Goal: Task Accomplishment & Management: Use online tool/utility

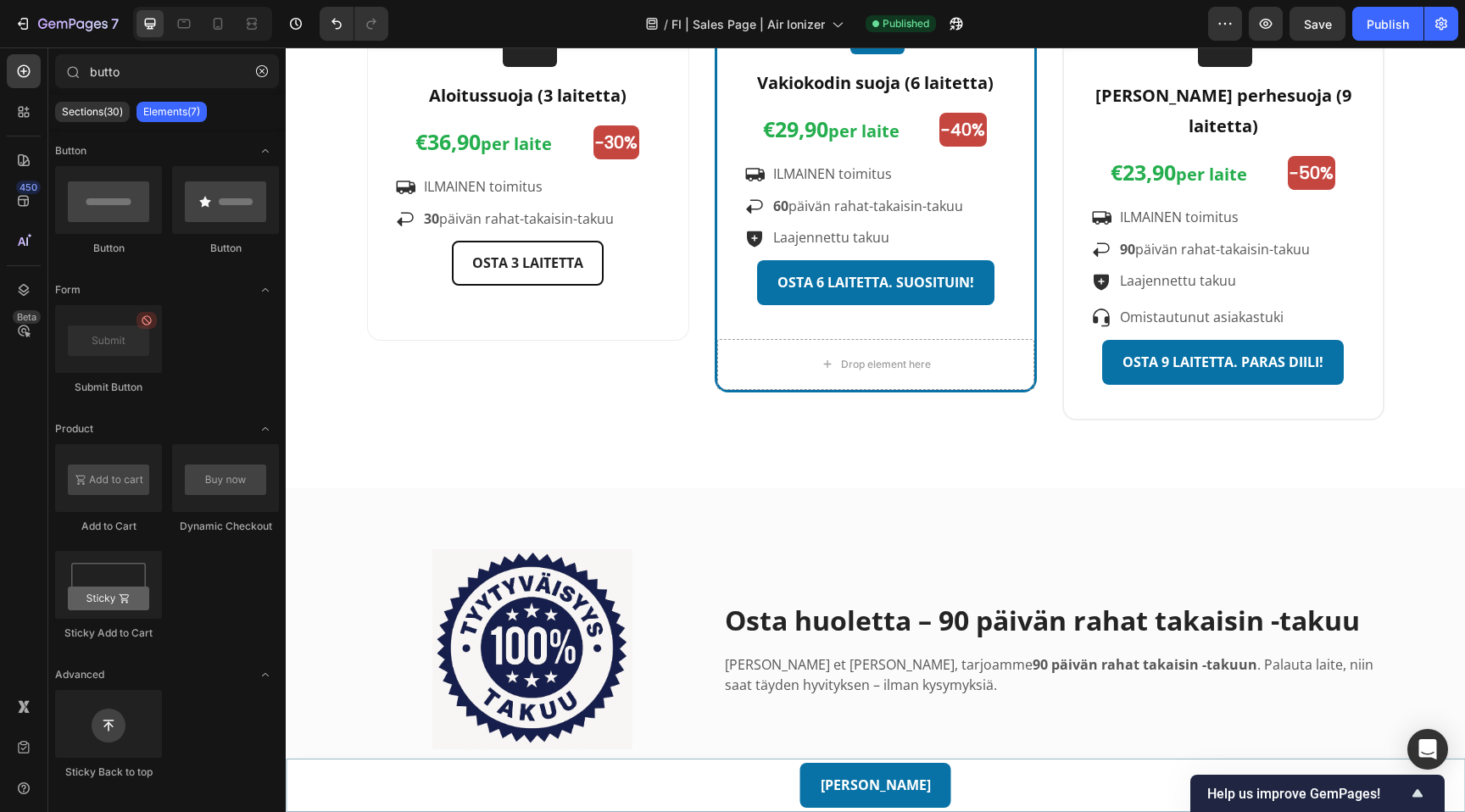
scroll to position [4434, 0]
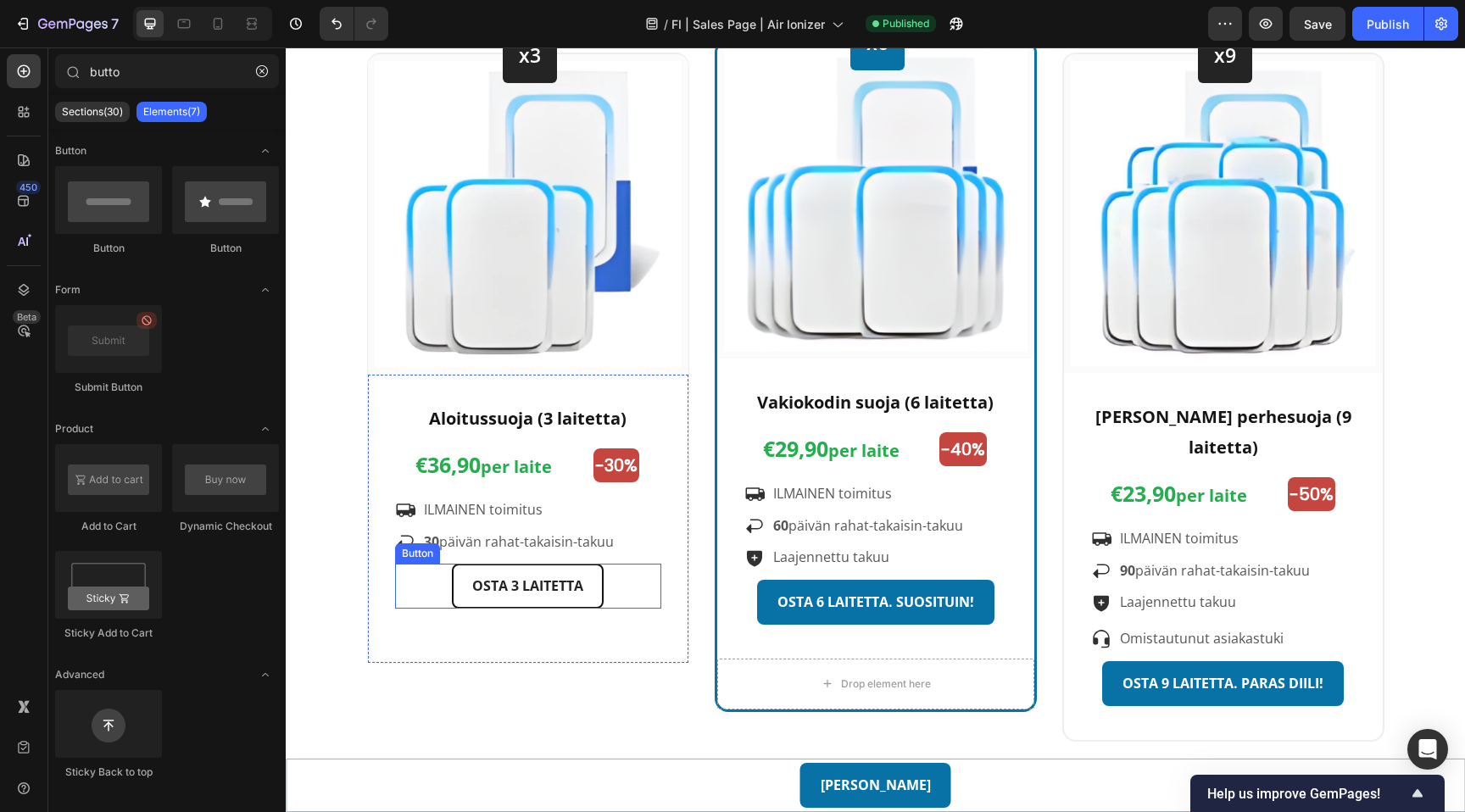
click at [627, 593] on div "OSTA 3 LAITETTA Button" at bounding box center [528, 586] width 266 height 45
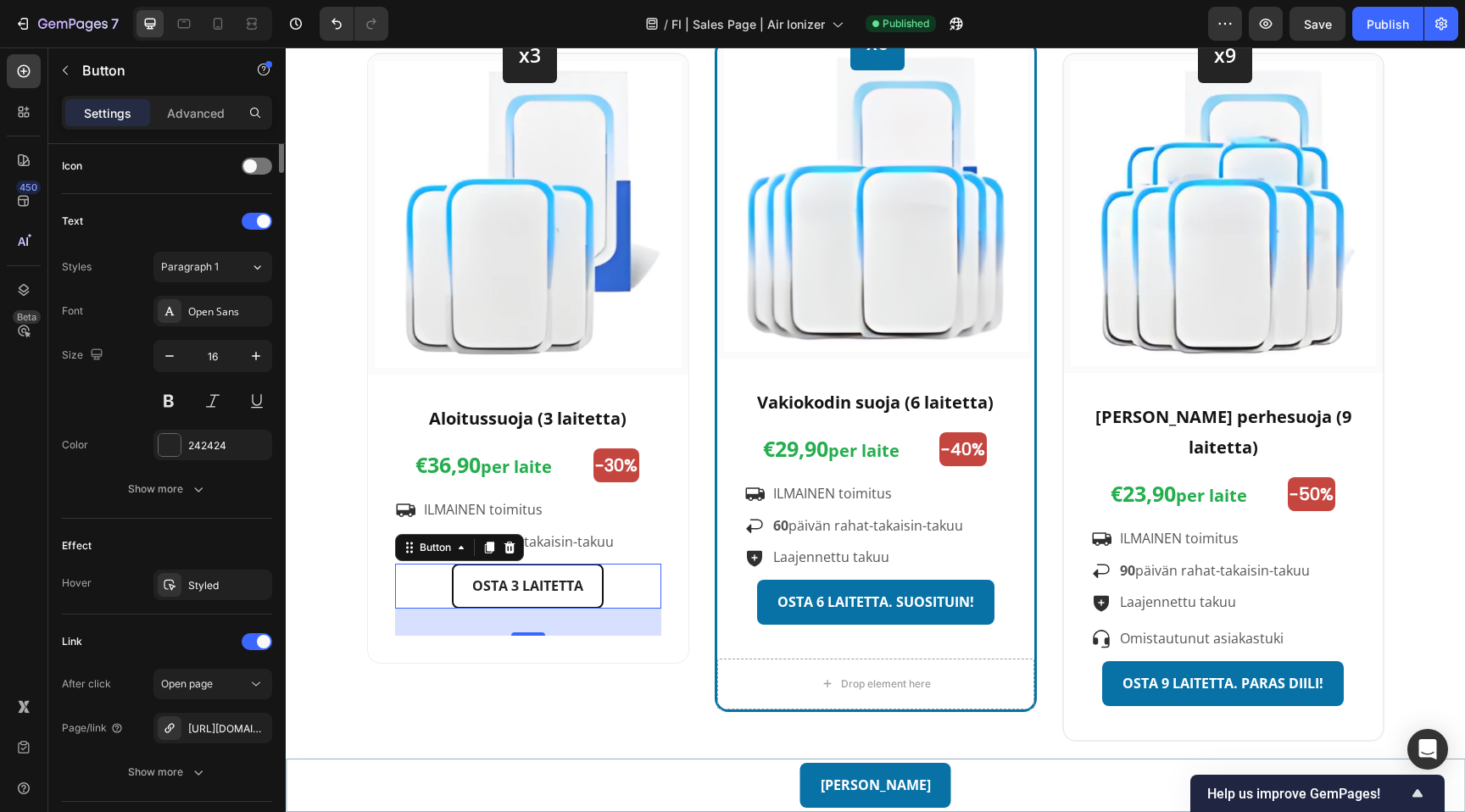
scroll to position [632, 0]
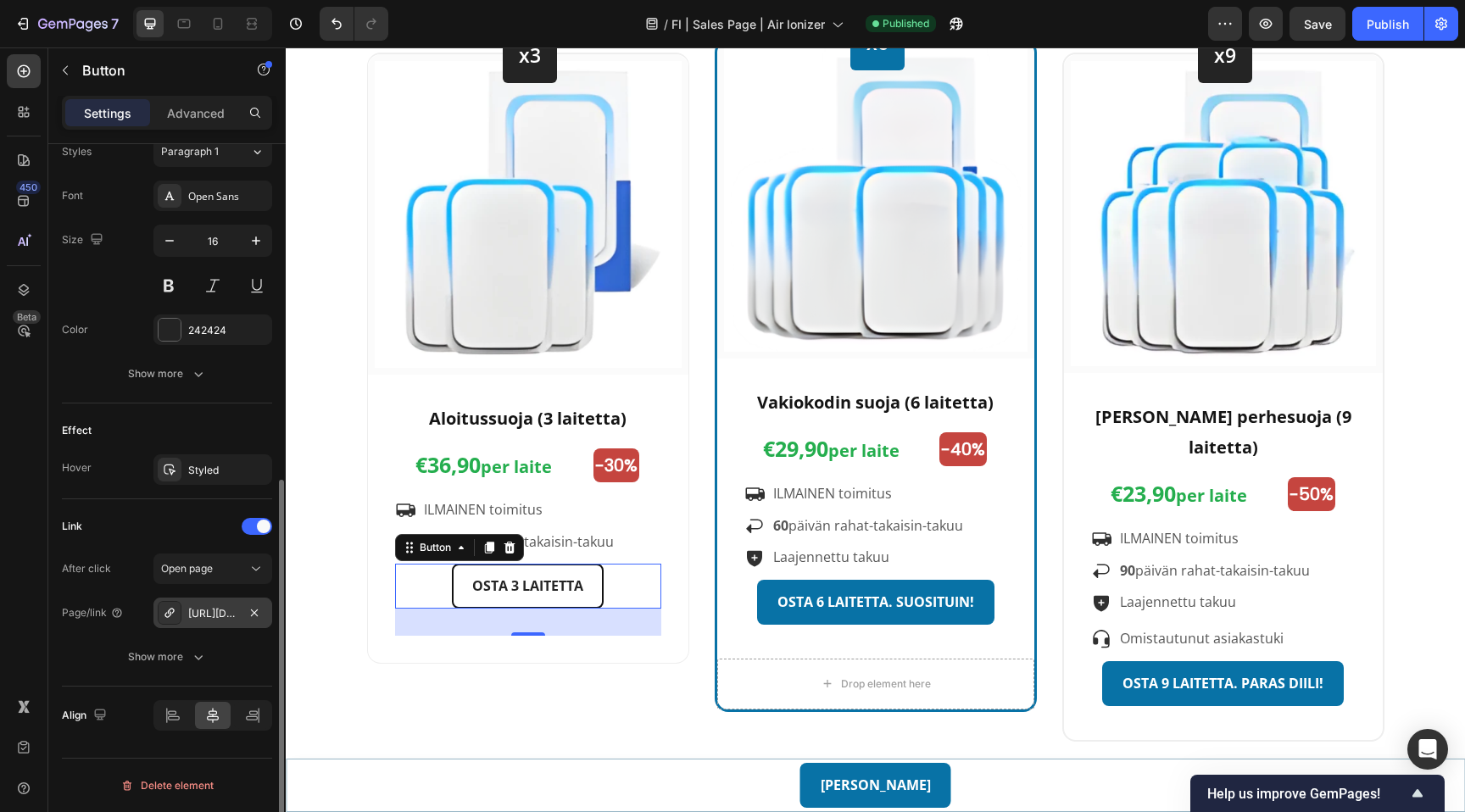
click at [221, 616] on div "[URL][DOMAIN_NAME]" at bounding box center [213, 613] width 50 height 15
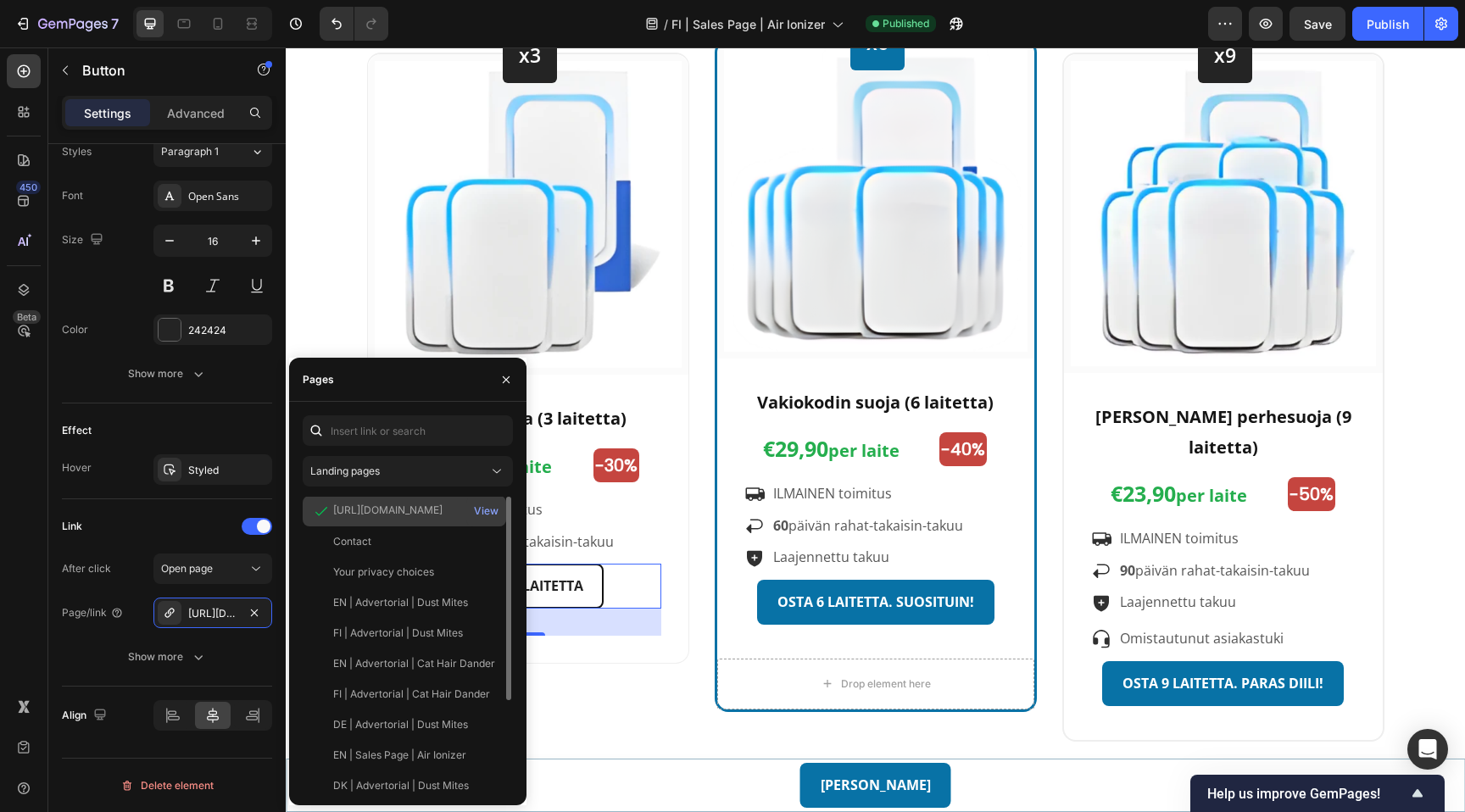
scroll to position [0, 0]
click at [488, 513] on div "View" at bounding box center [486, 512] width 25 height 15
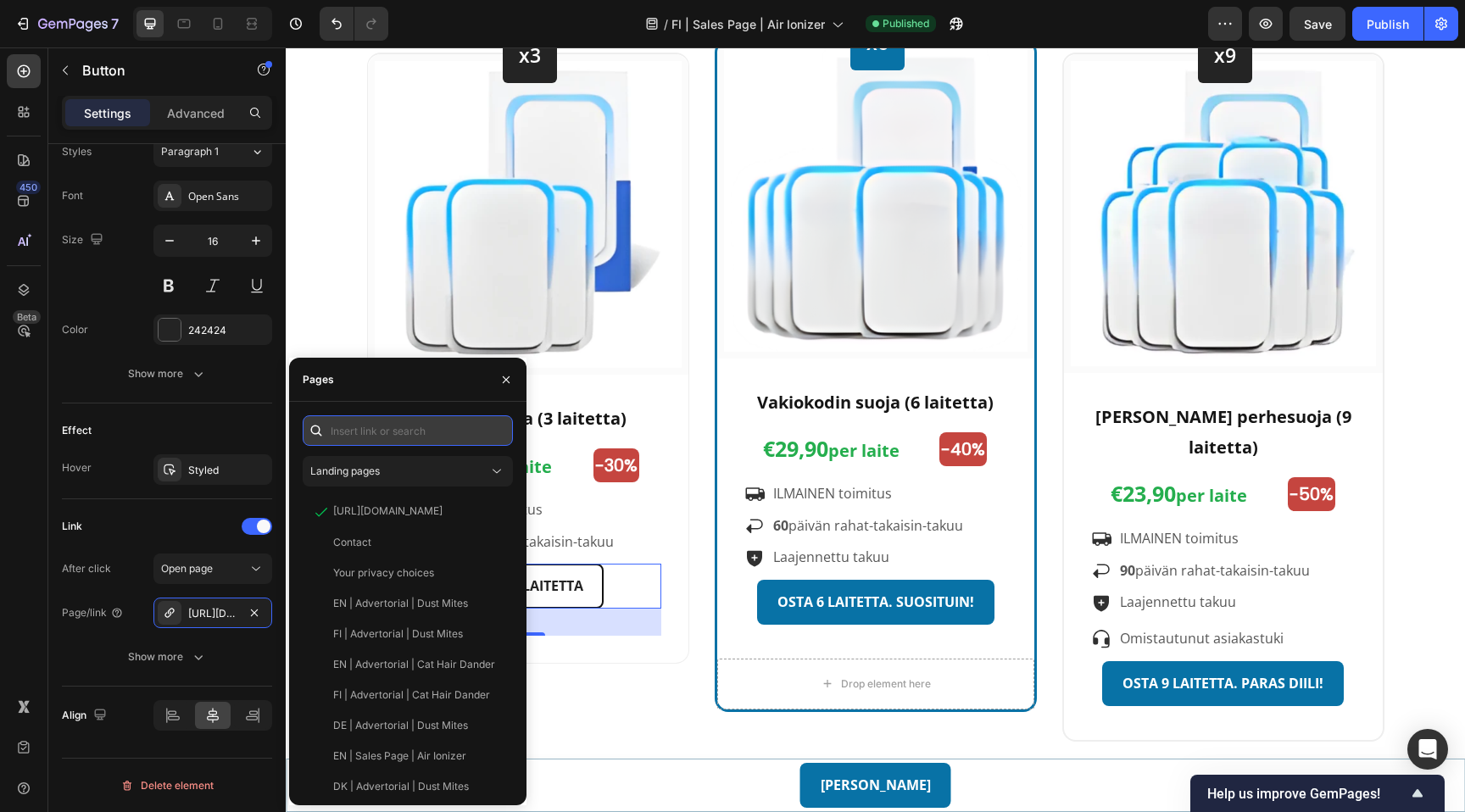
click at [411, 430] on input "text" at bounding box center [408, 430] width 210 height 31
click at [430, 429] on input "text" at bounding box center [408, 430] width 210 height 31
paste input "[URL][DOMAIN_NAME]"
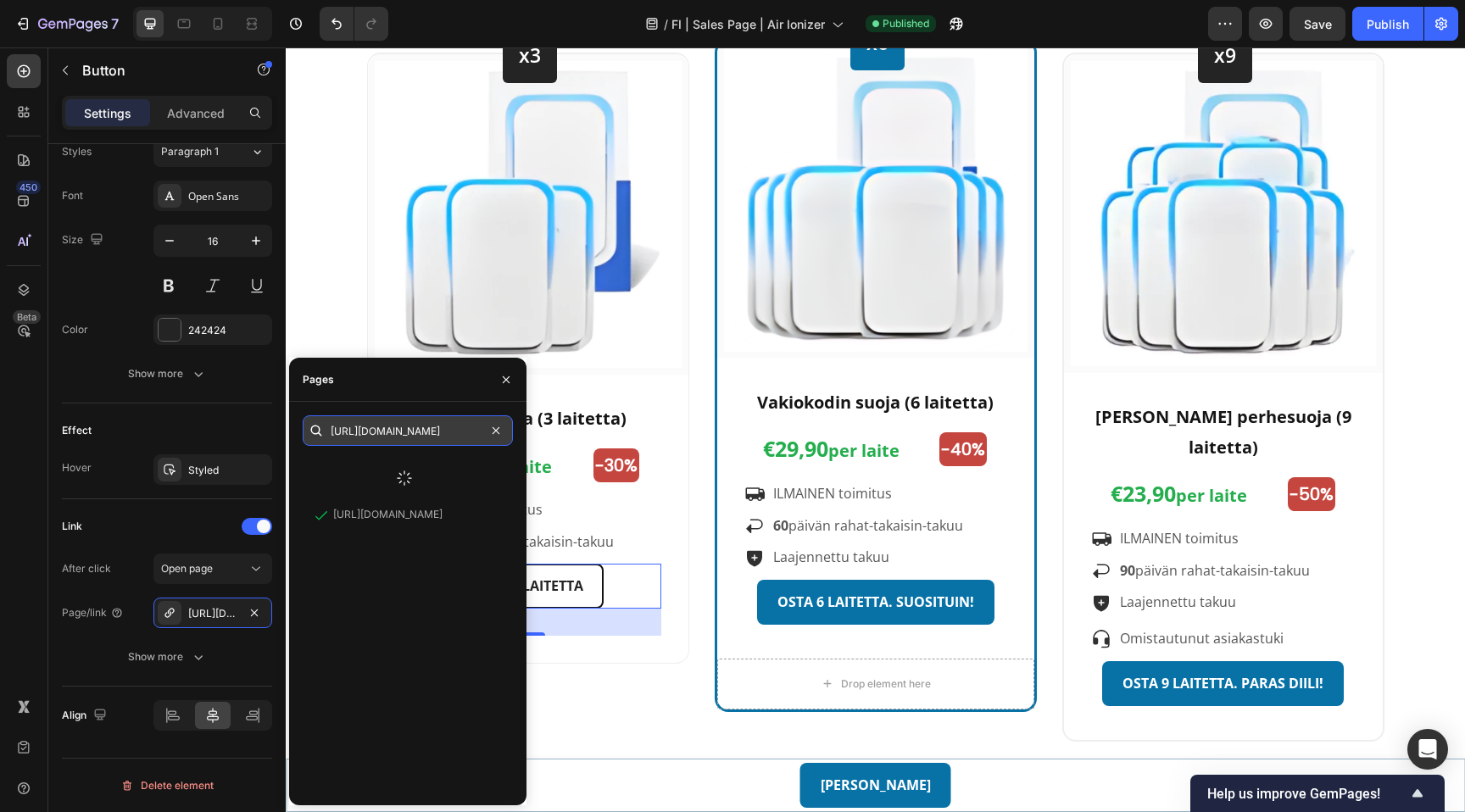
scroll to position [0, 67]
type input "[URL][DOMAIN_NAME]"
click at [438, 470] on div "[URL][DOMAIN_NAME]" at bounding box center [388, 471] width 109 height 15
click at [436, 468] on div "[URL][DOMAIN_NAME]" at bounding box center [388, 470] width 109 height 15
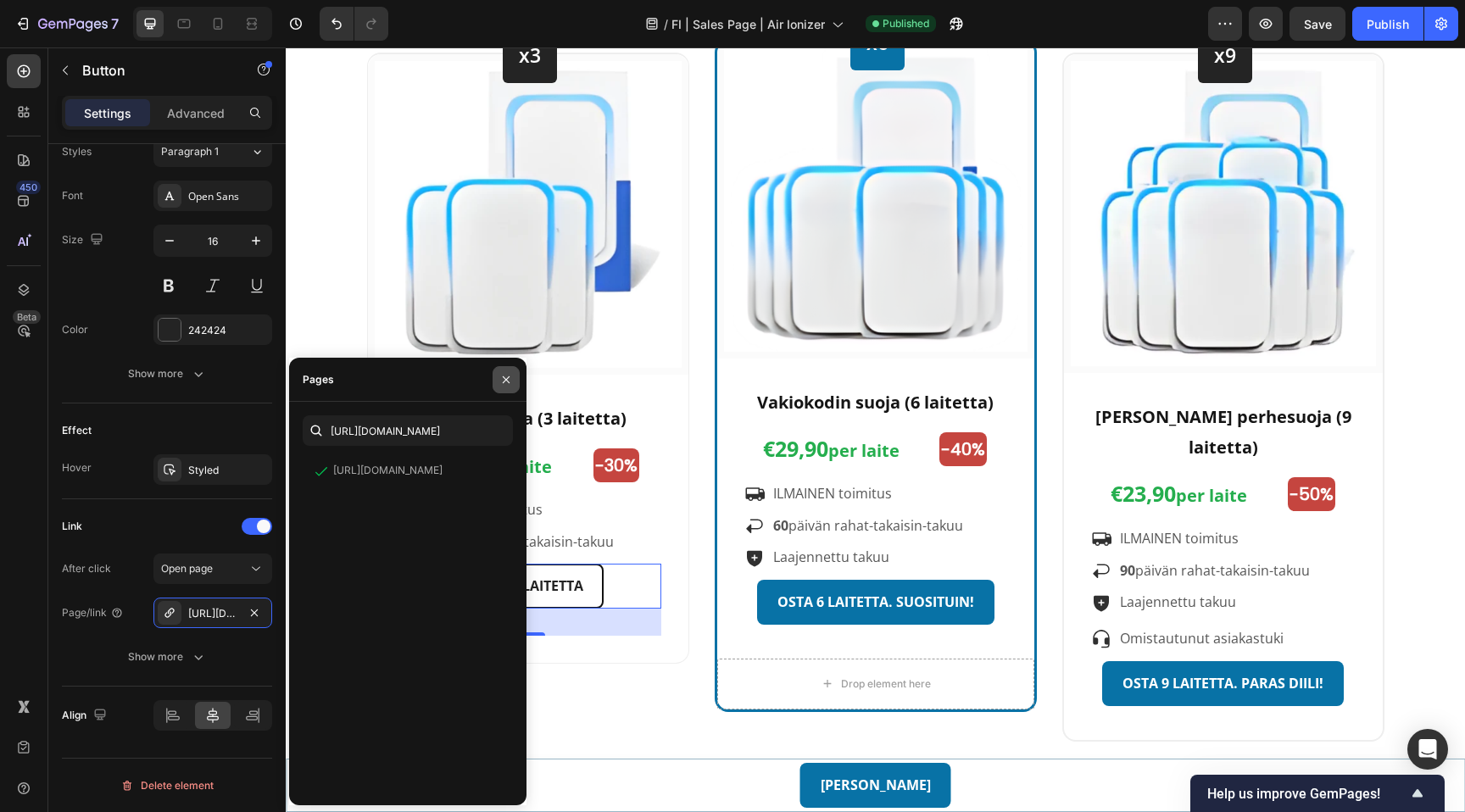
click at [507, 375] on icon "button" at bounding box center [507, 380] width 14 height 14
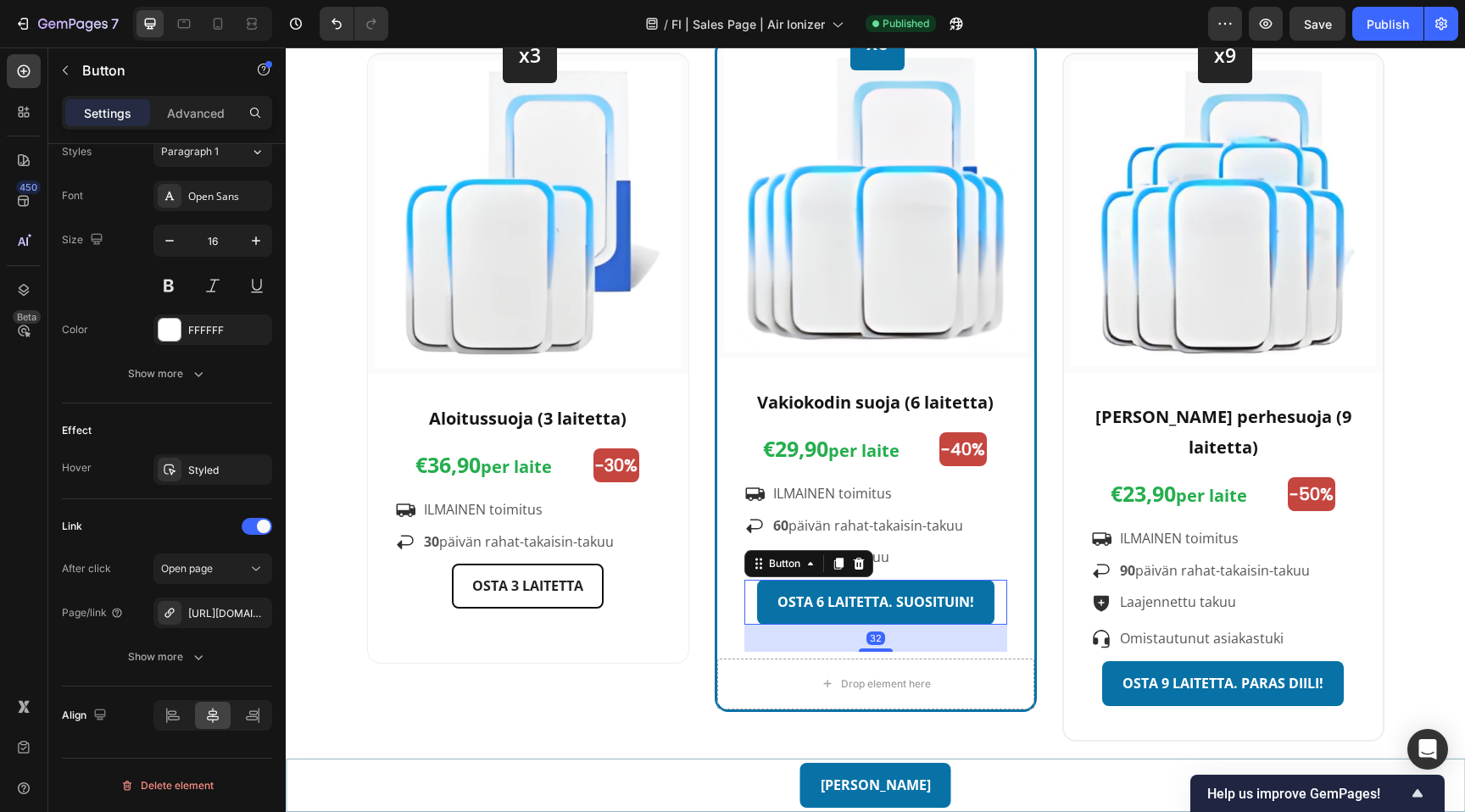
click at [750, 607] on div "OSTA 6 LAITETTA. SUOSITUIN! Button 32" at bounding box center [876, 602] width 263 height 45
click at [223, 613] on div "[URL][DOMAIN_NAME]" at bounding box center [213, 613] width 50 height 15
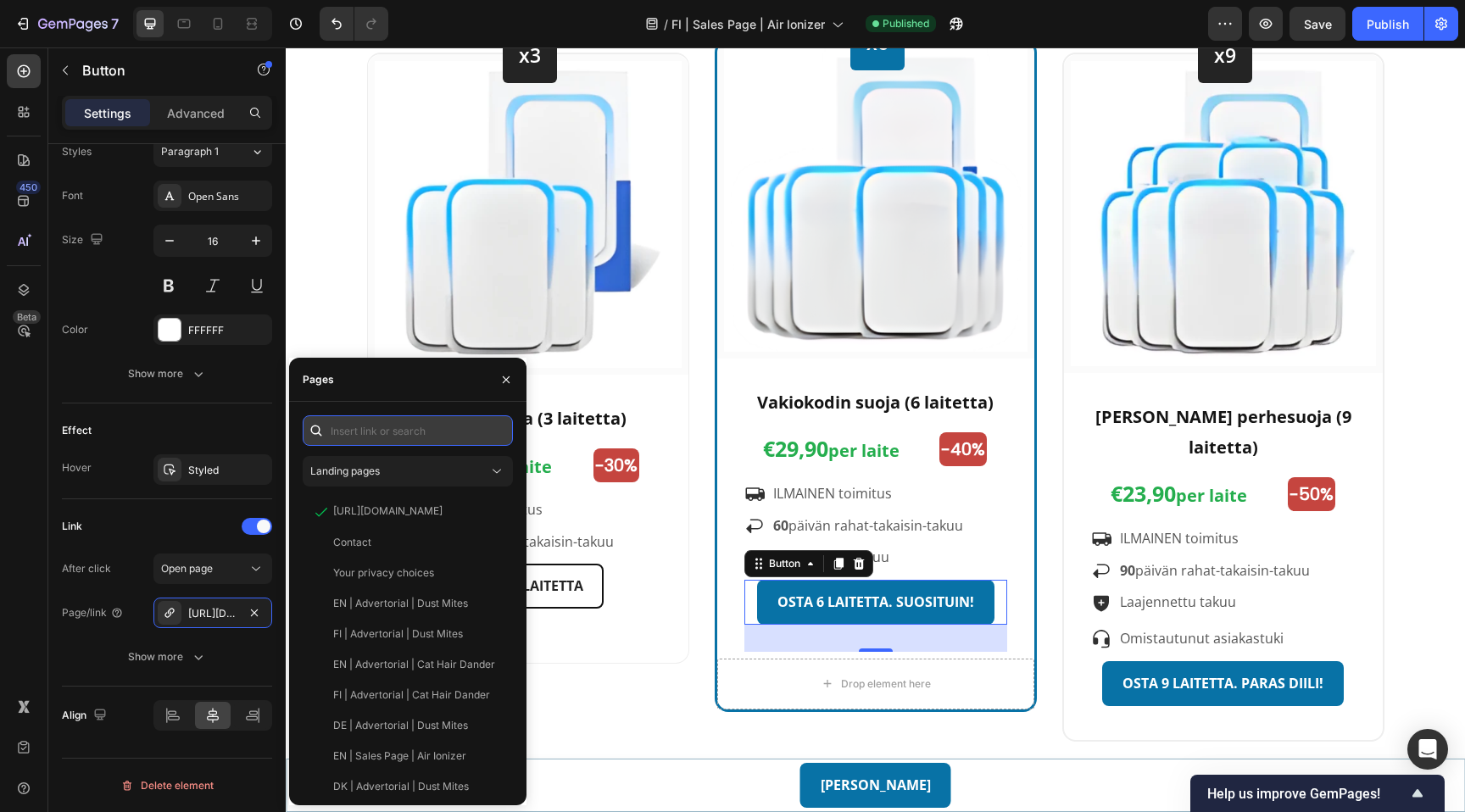
click at [446, 436] on input "text" at bounding box center [408, 430] width 210 height 31
paste input "[URL][DOMAIN_NAME]"
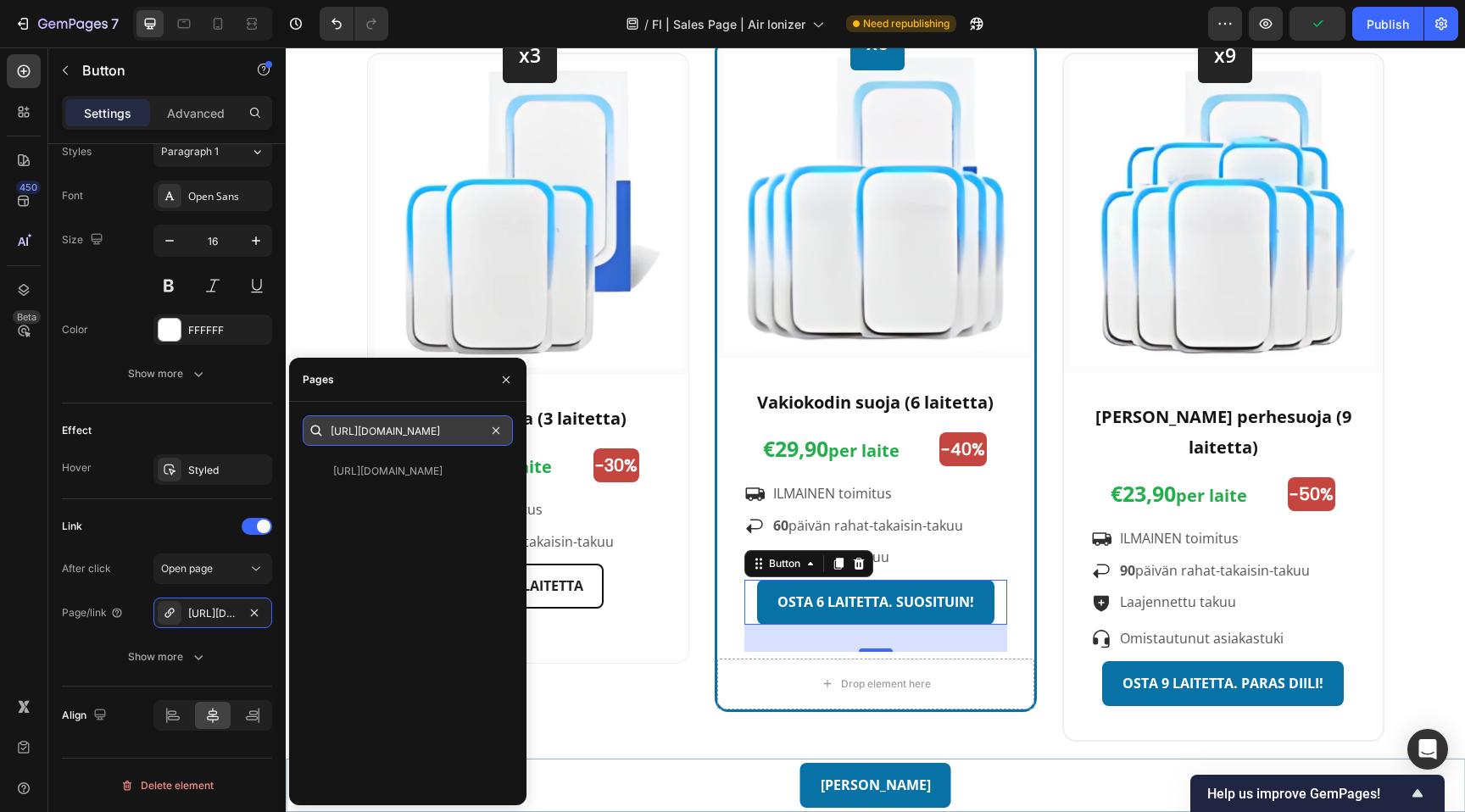
scroll to position [0, 67]
type input "[URL][DOMAIN_NAME]"
click at [505, 379] on icon "button" at bounding box center [506, 379] width 7 height 7
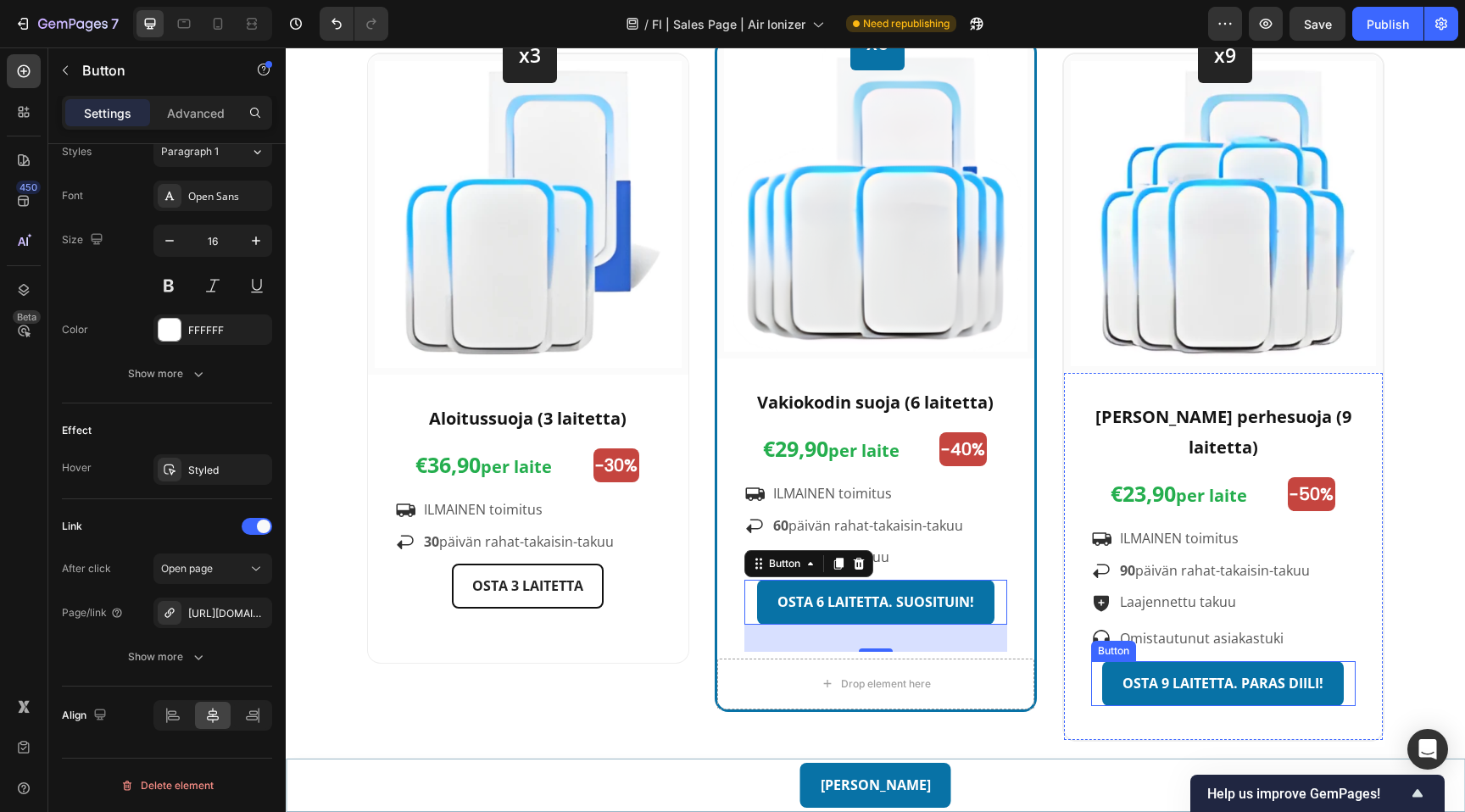
click at [1098, 685] on div "OSTA 9 LAITETTA. PARAS DIILI! Button" at bounding box center [1223, 683] width 265 height 45
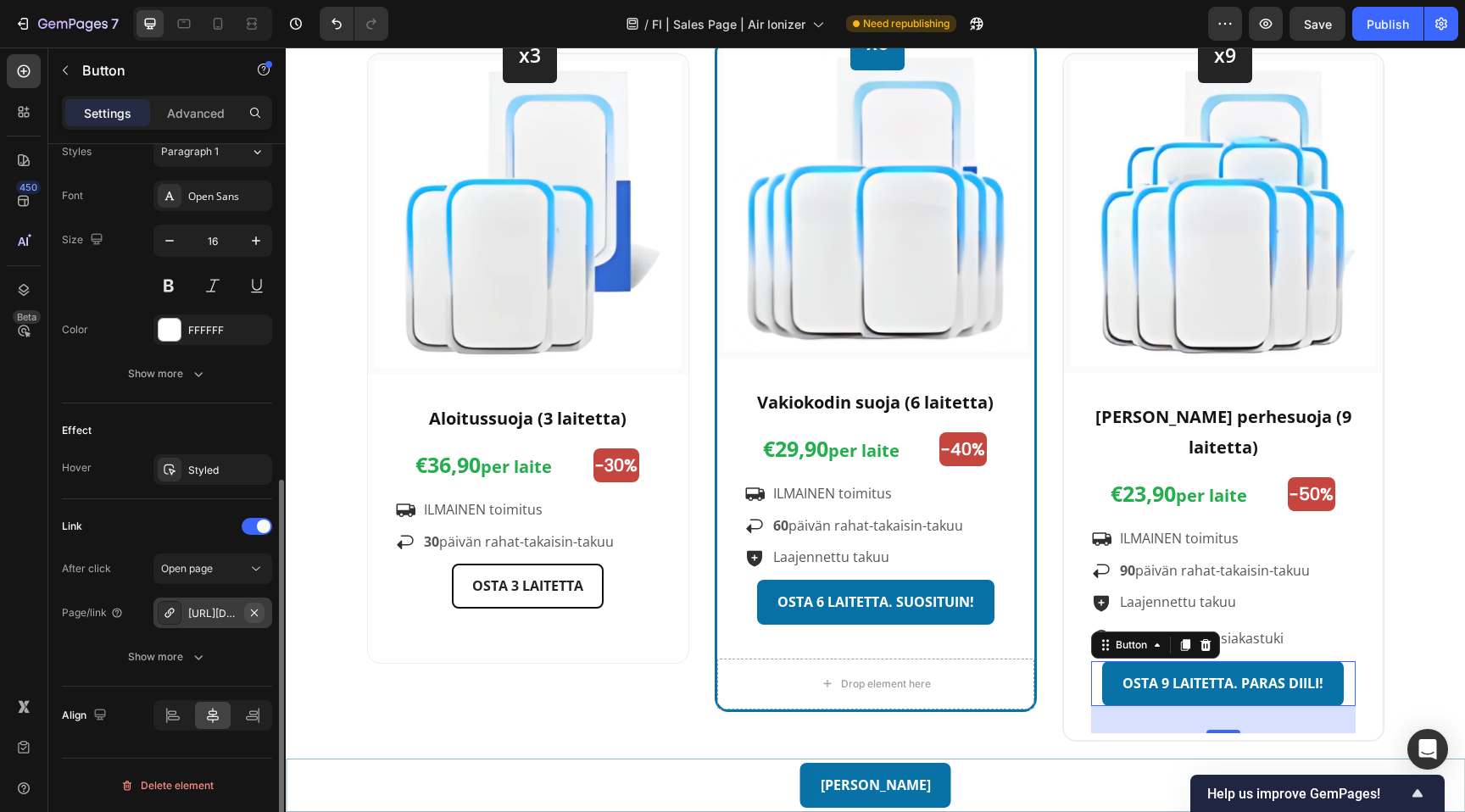
click at [252, 614] on icon "button" at bounding box center [254, 612] width 7 height 7
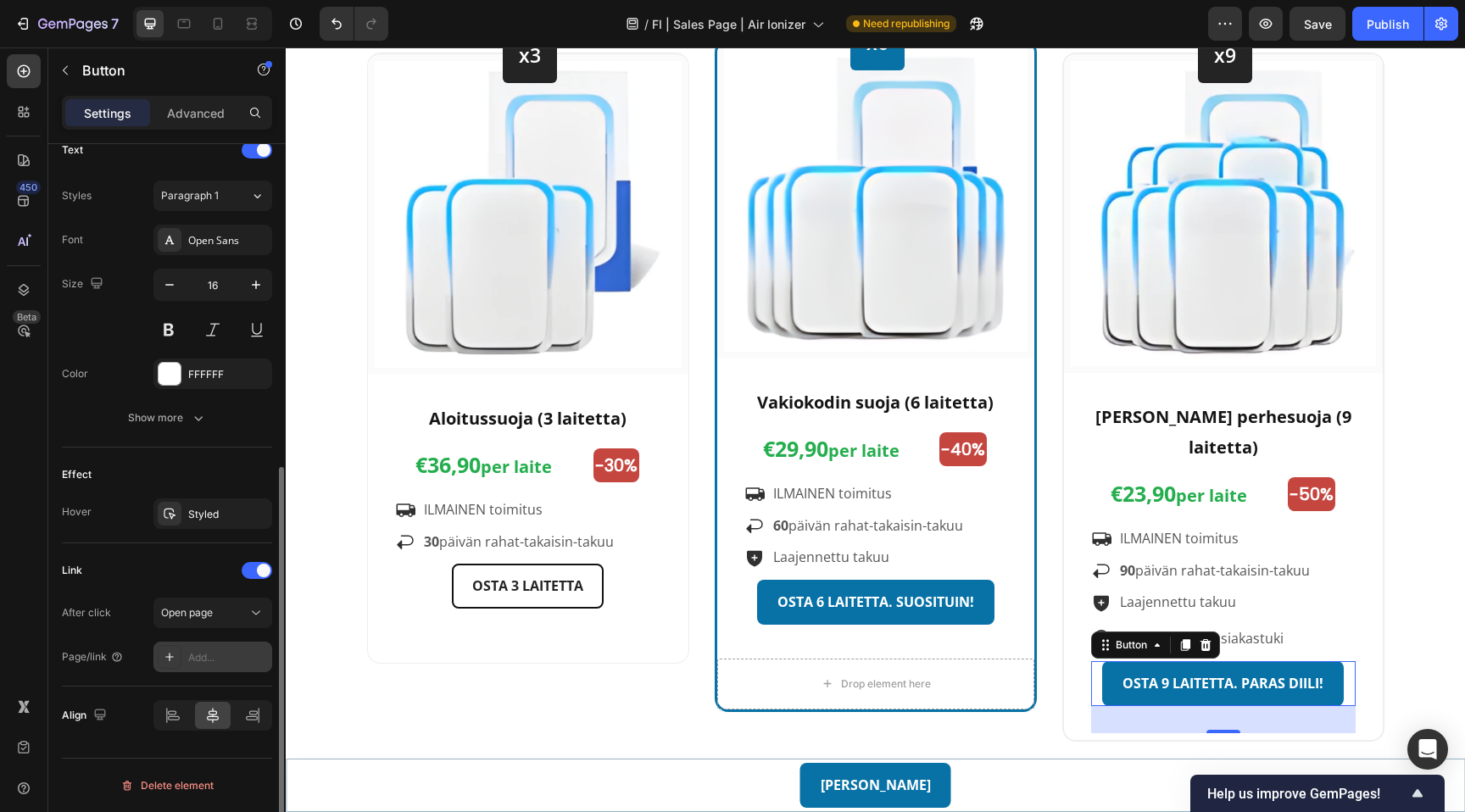
scroll to position [587, 0]
click at [213, 614] on span "Open page" at bounding box center [186, 612] width 52 height 13
click at [209, 587] on div "Link After click Open page Page/link Add..." at bounding box center [167, 615] width 210 height 115
click at [227, 654] on div "Add..." at bounding box center [228, 657] width 79 height 15
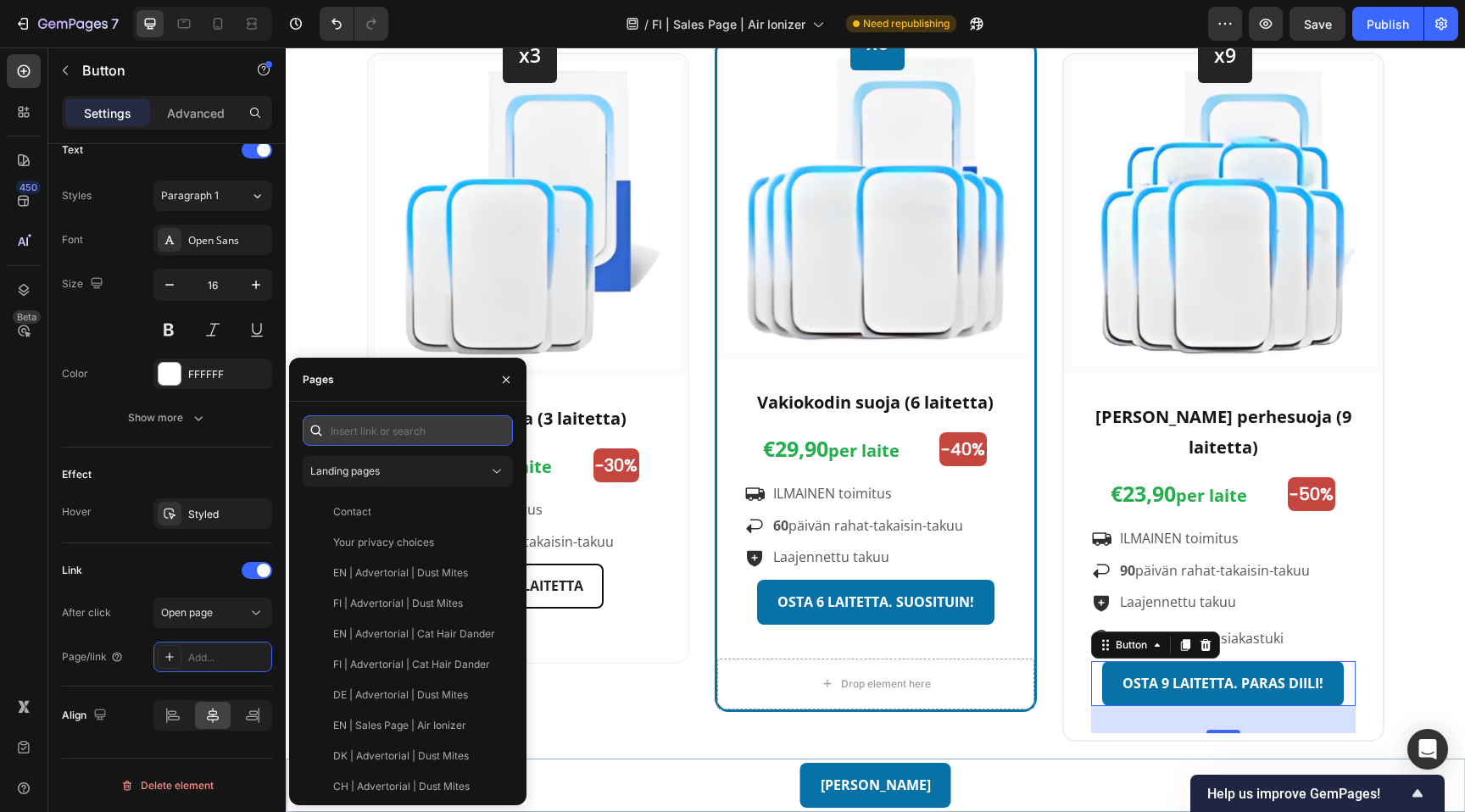
click at [401, 433] on input "text" at bounding box center [408, 430] width 210 height 31
paste input "[URL][DOMAIN_NAME]"
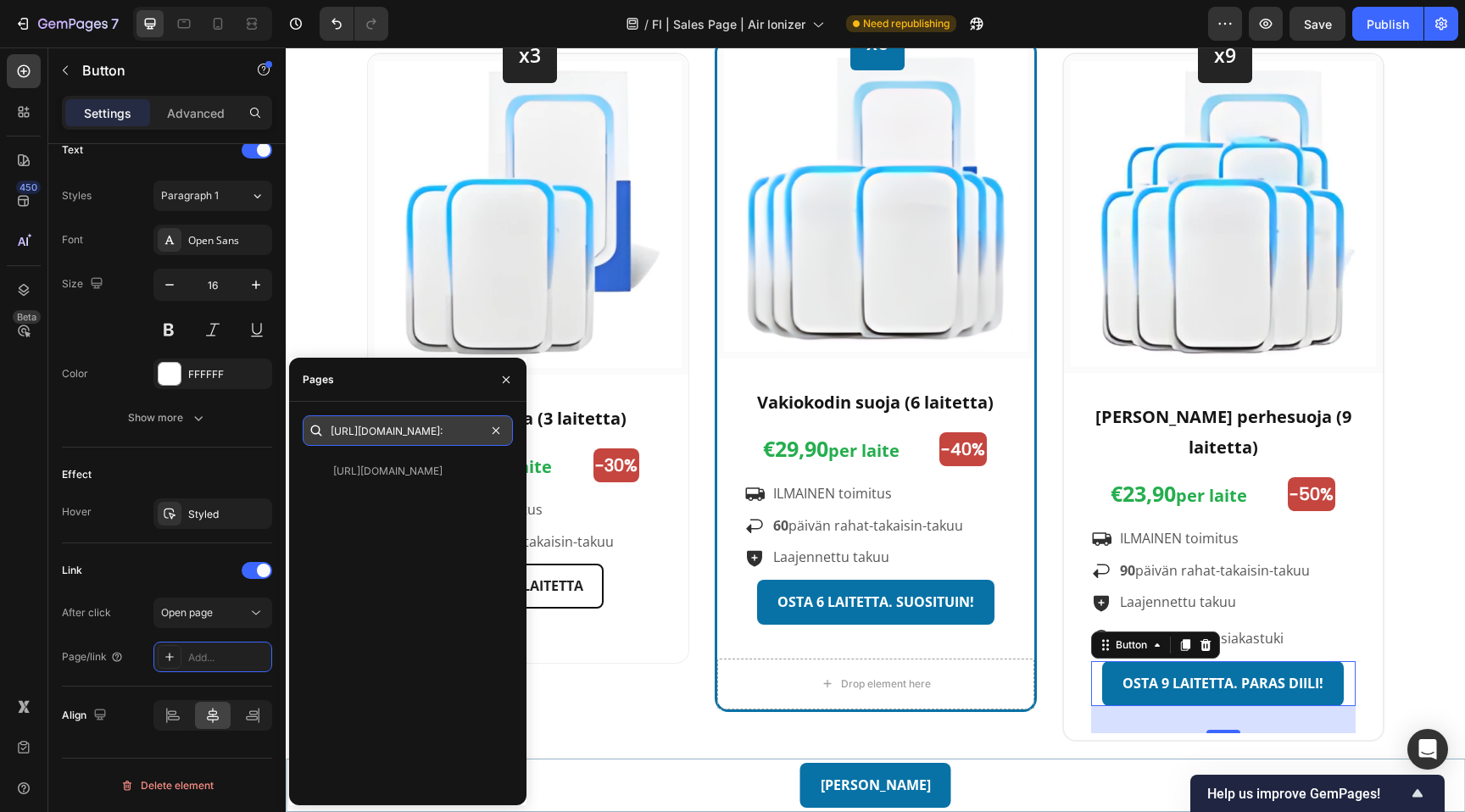
type input "[URL][DOMAIN_NAME]"
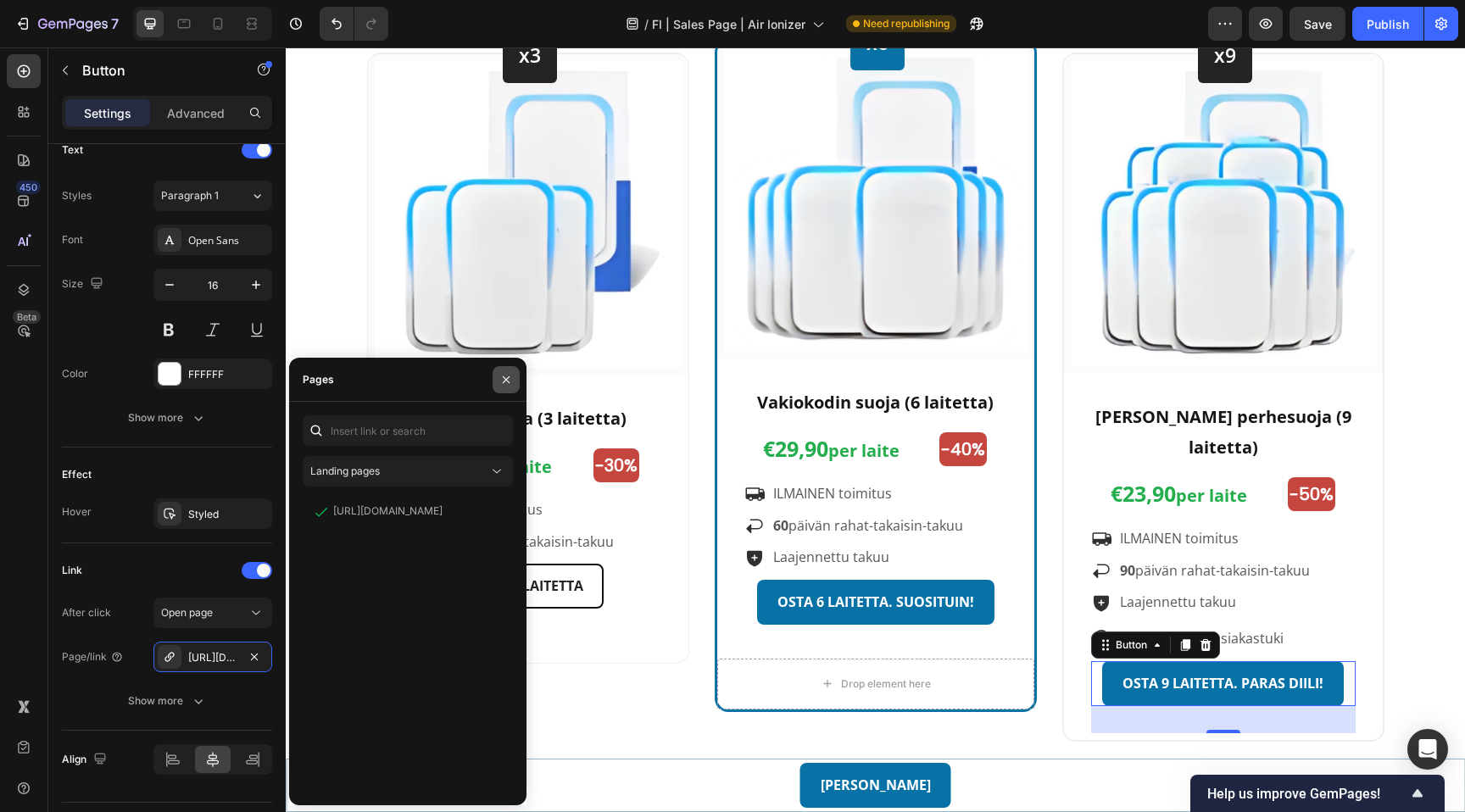
click at [509, 379] on icon "button" at bounding box center [507, 380] width 14 height 14
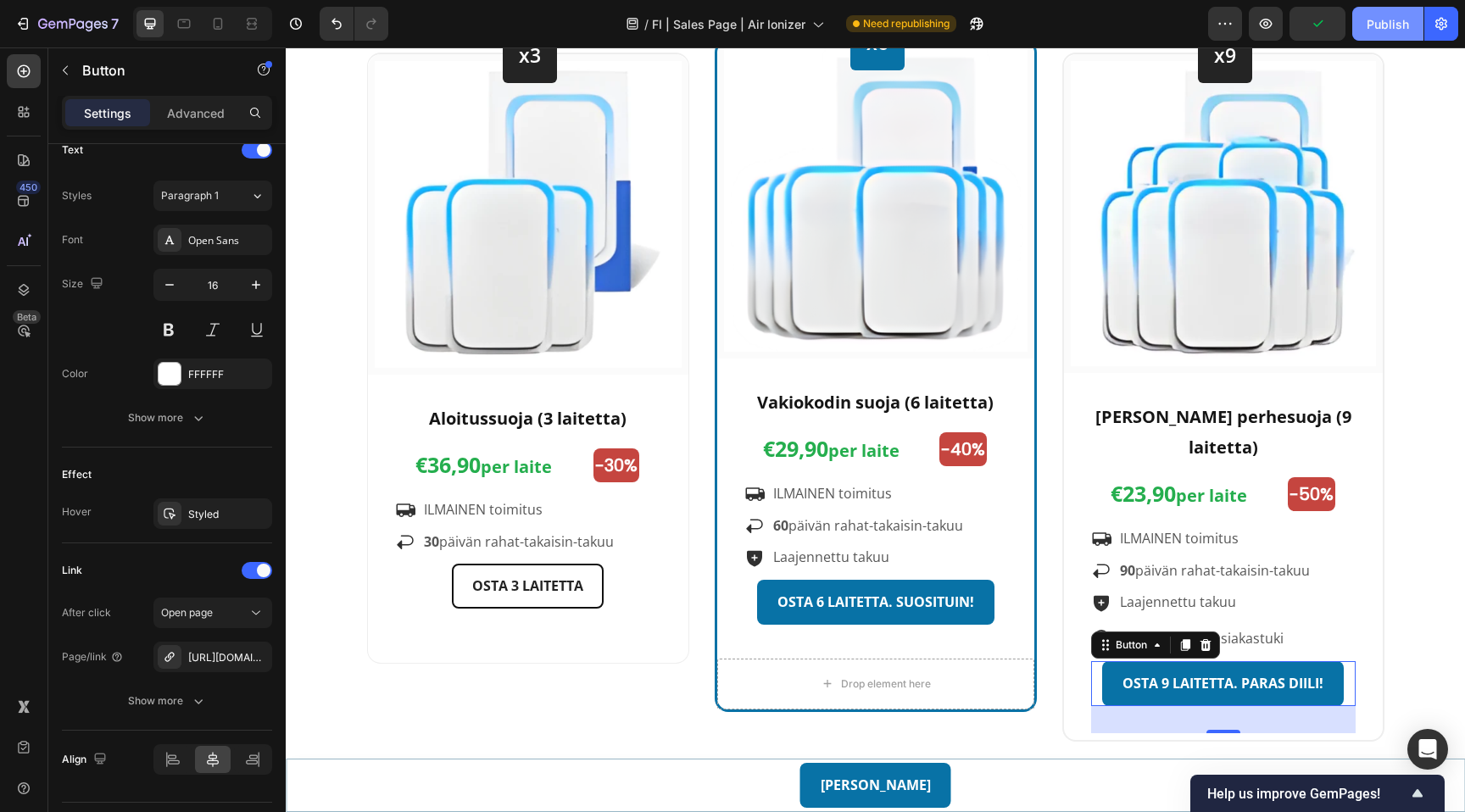
click at [1384, 16] on div "Publish" at bounding box center [1388, 24] width 43 height 18
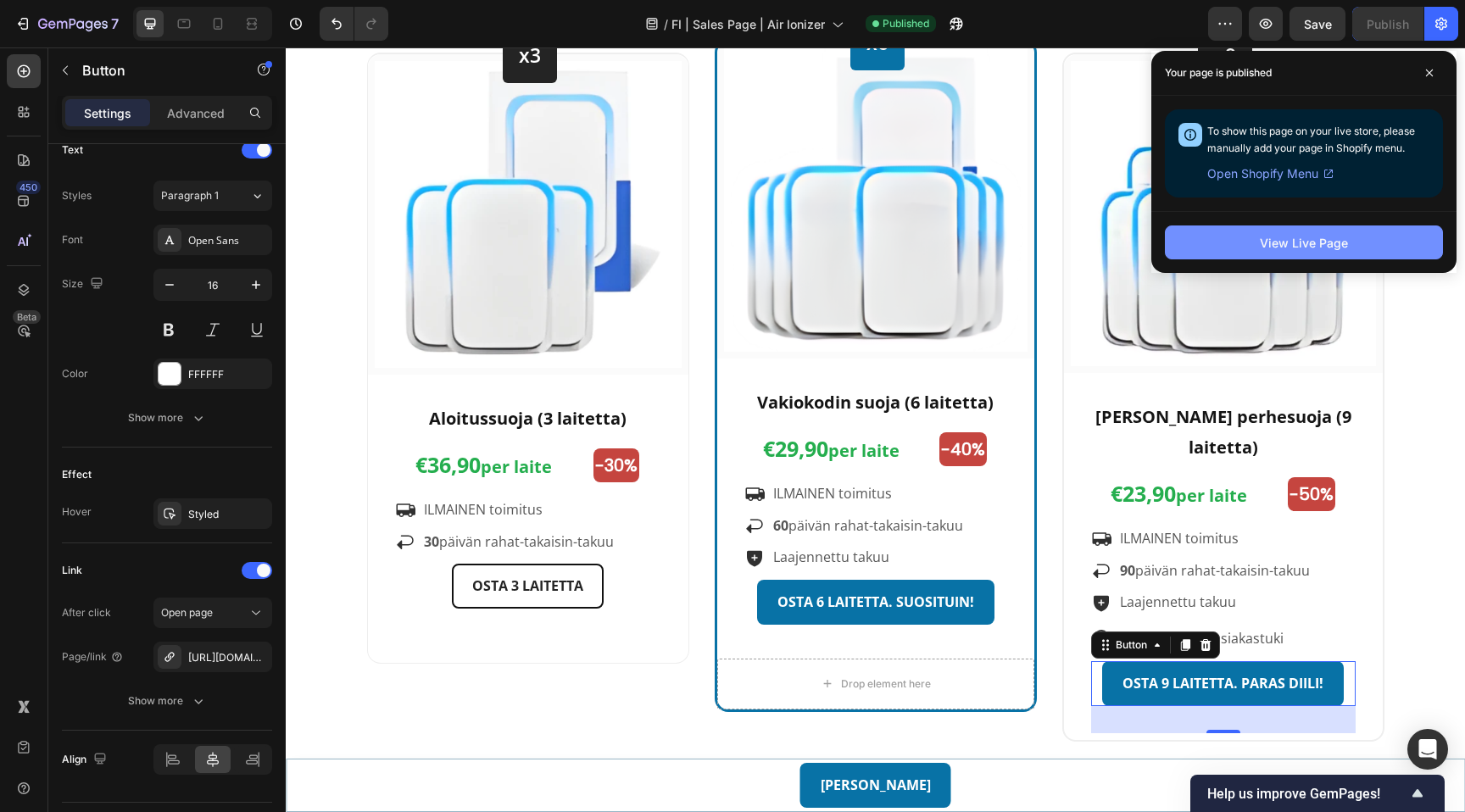
click at [1381, 237] on button "View Live Page" at bounding box center [1304, 242] width 278 height 34
